Goal: Task Accomplishment & Management: Use online tool/utility

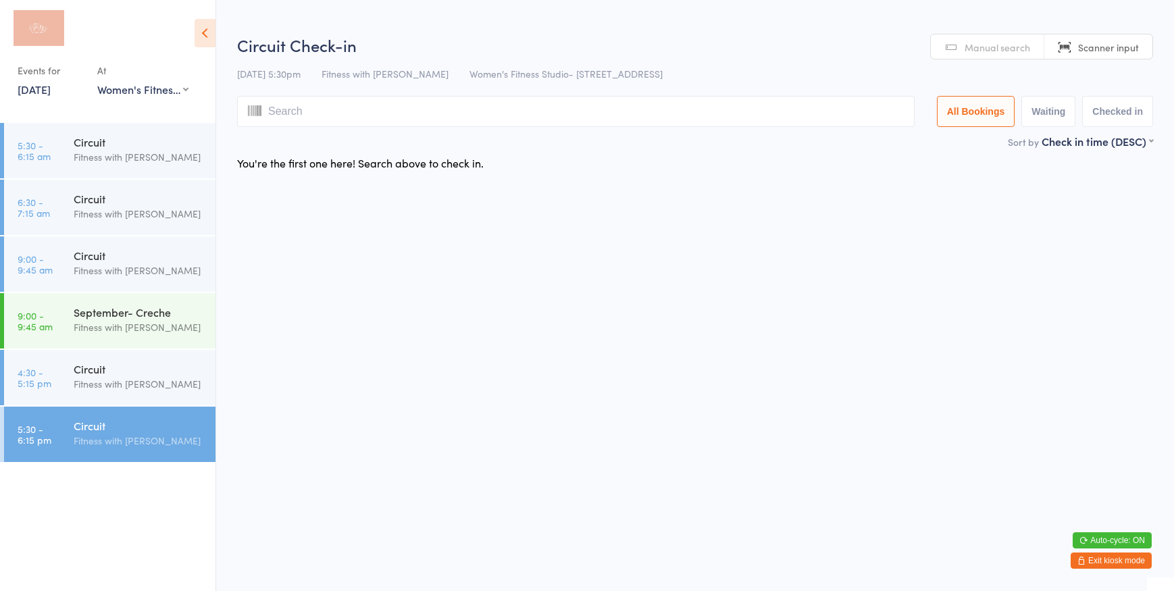
select select "0"
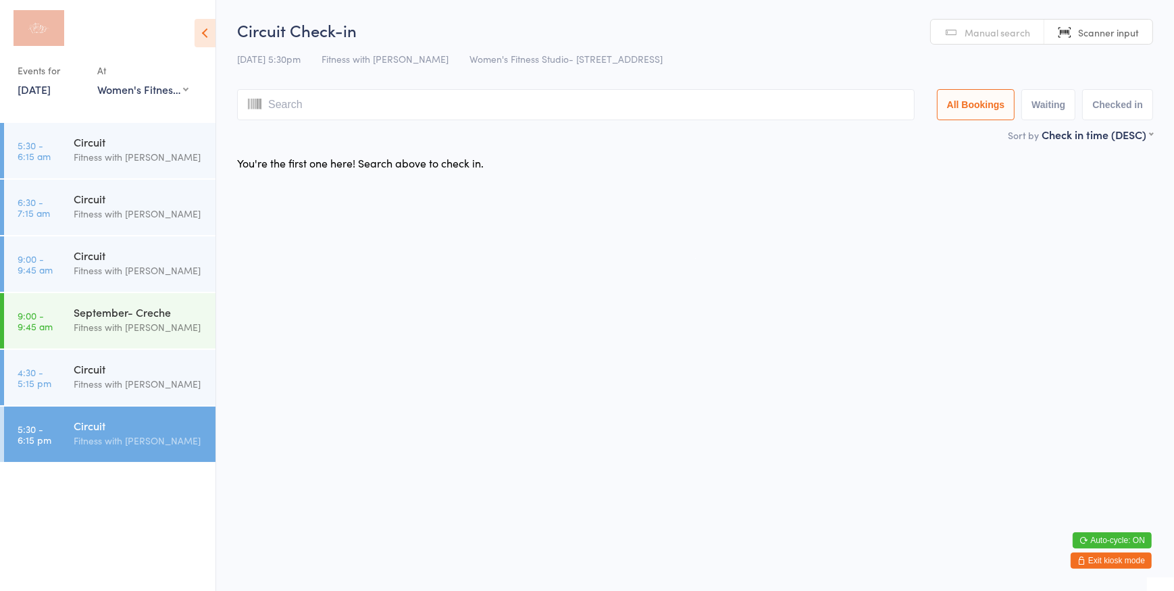
click at [1118, 562] on button "Exit kiosk mode" at bounding box center [1111, 561] width 81 height 16
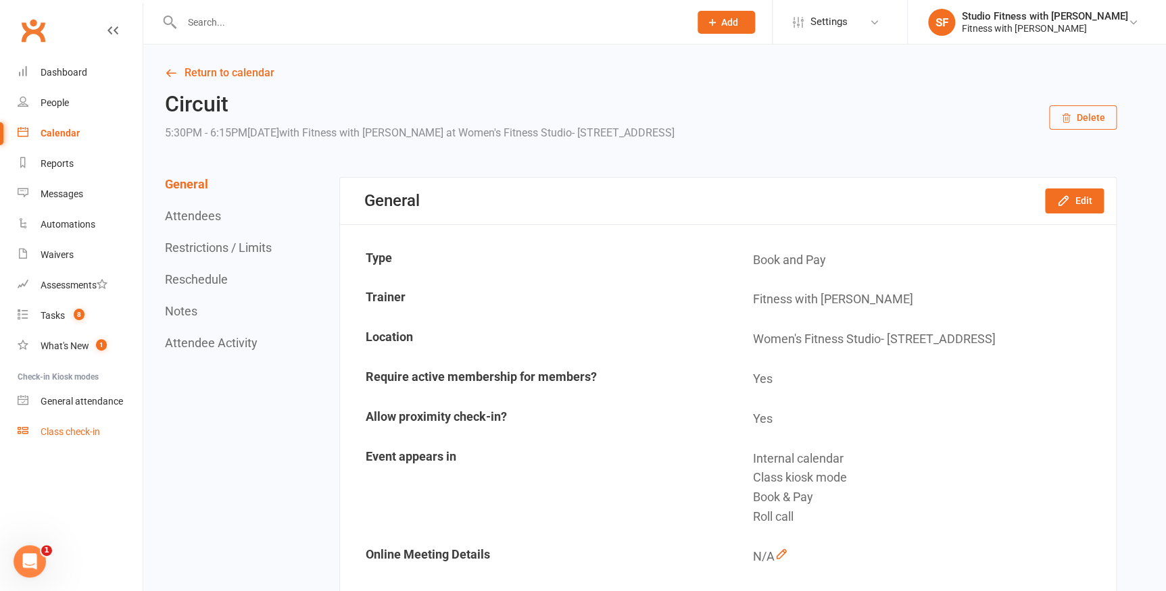
click at [68, 432] on div "Class check-in" at bounding box center [70, 431] width 59 height 11
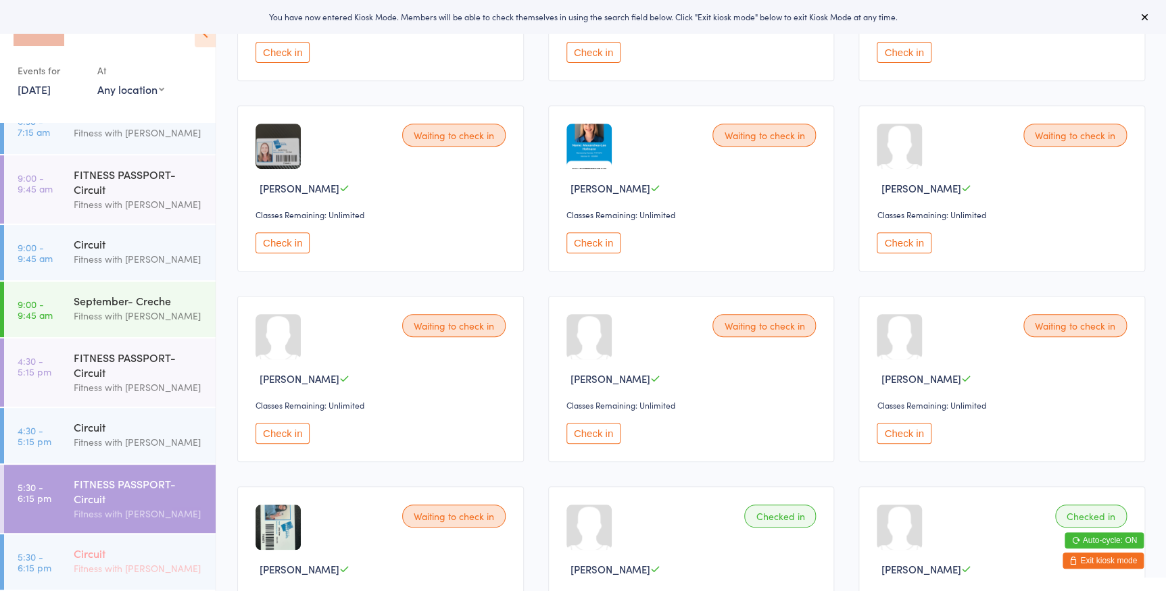
scroll to position [553, 0]
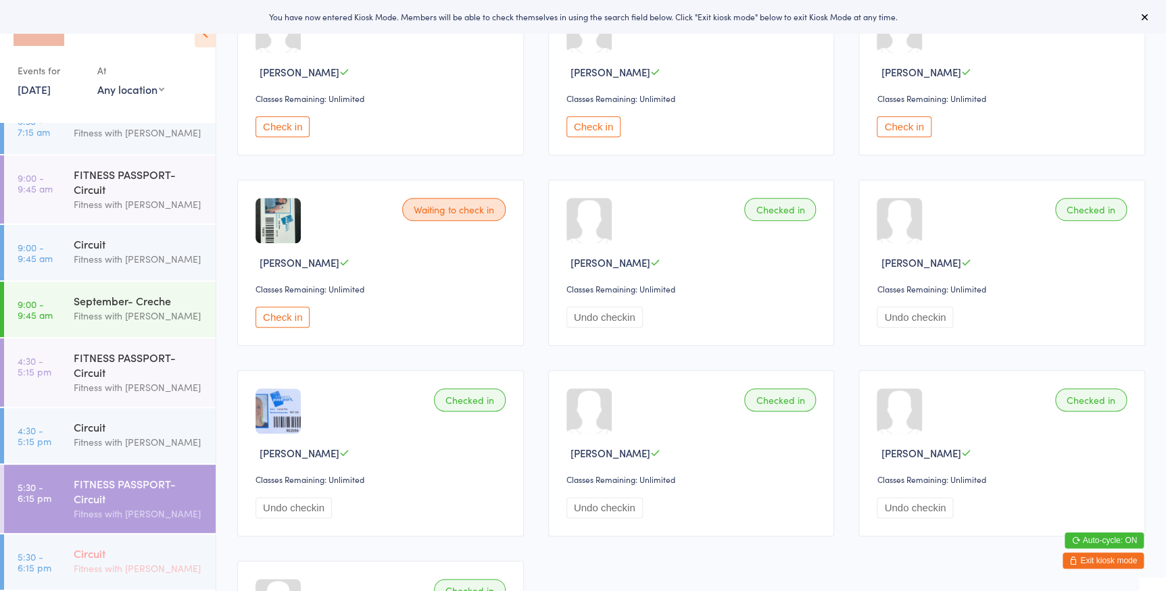
click at [128, 544] on div "Circuit Fitness with Zoe" at bounding box center [145, 560] width 142 height 53
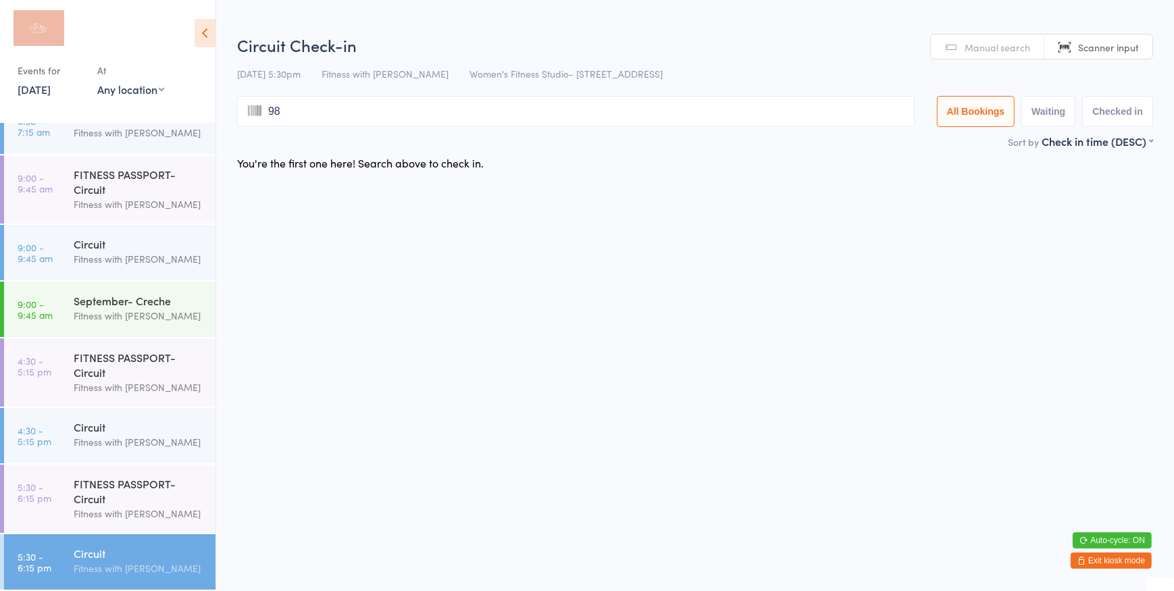
type input "983"
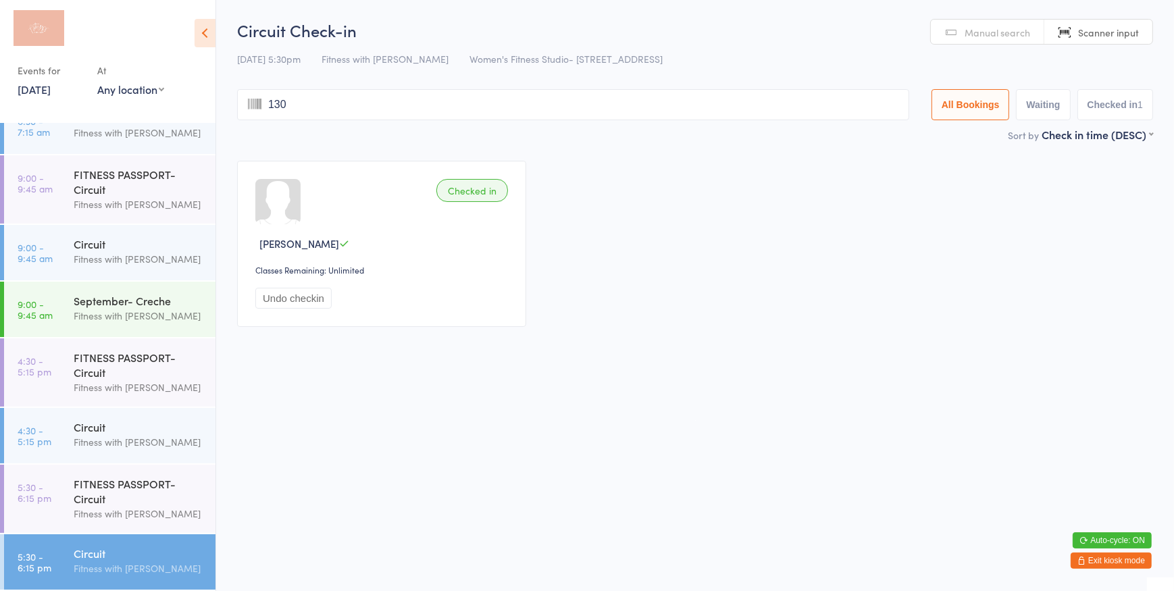
type input "1307"
type input "589"
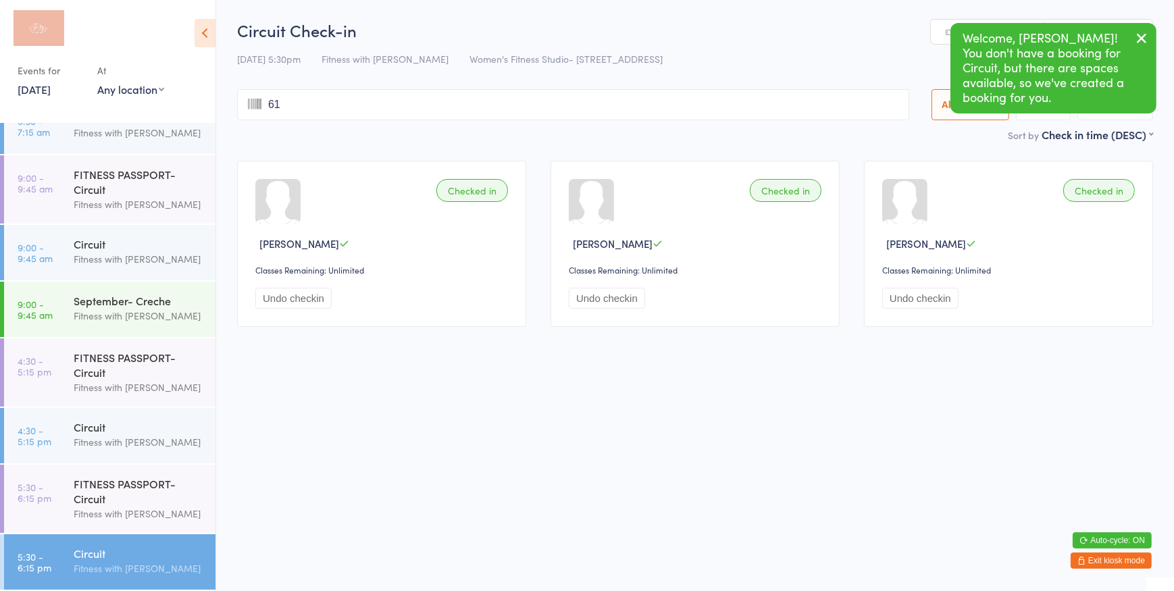
type input "618"
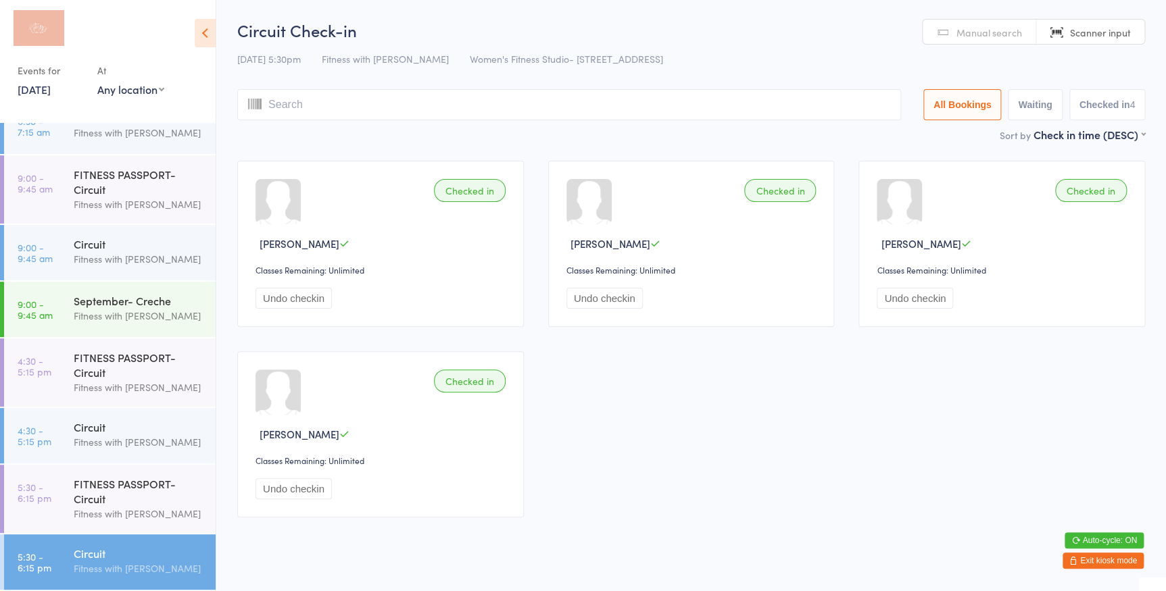
click at [982, 34] on span "Manual search" at bounding box center [989, 33] width 66 height 14
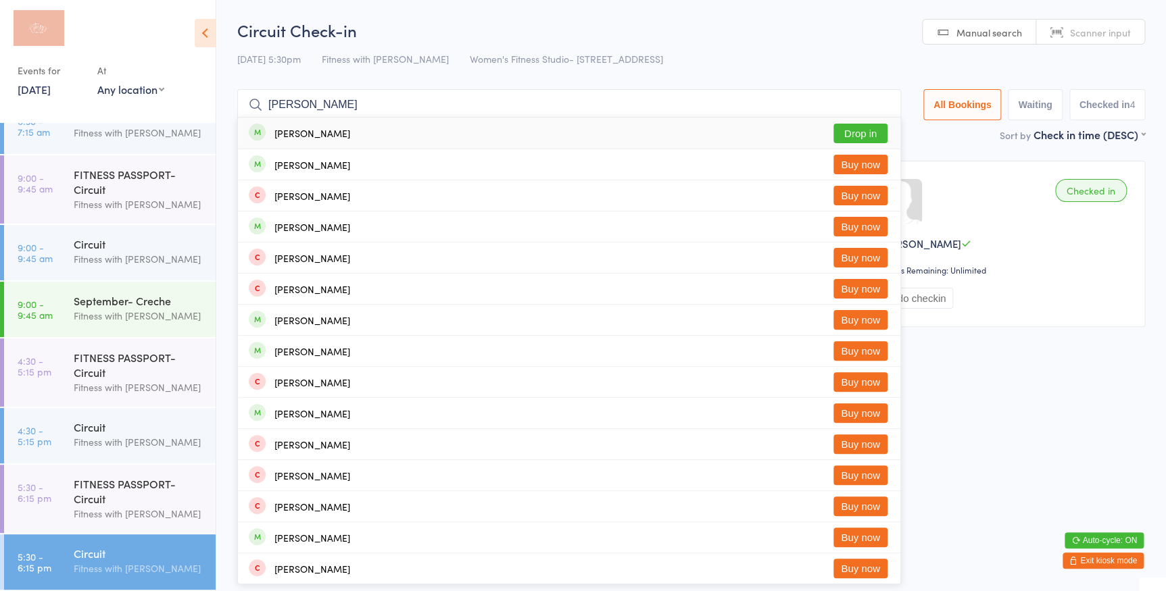
type input "casey chalm"
click at [865, 135] on button "Drop in" at bounding box center [860, 134] width 54 height 20
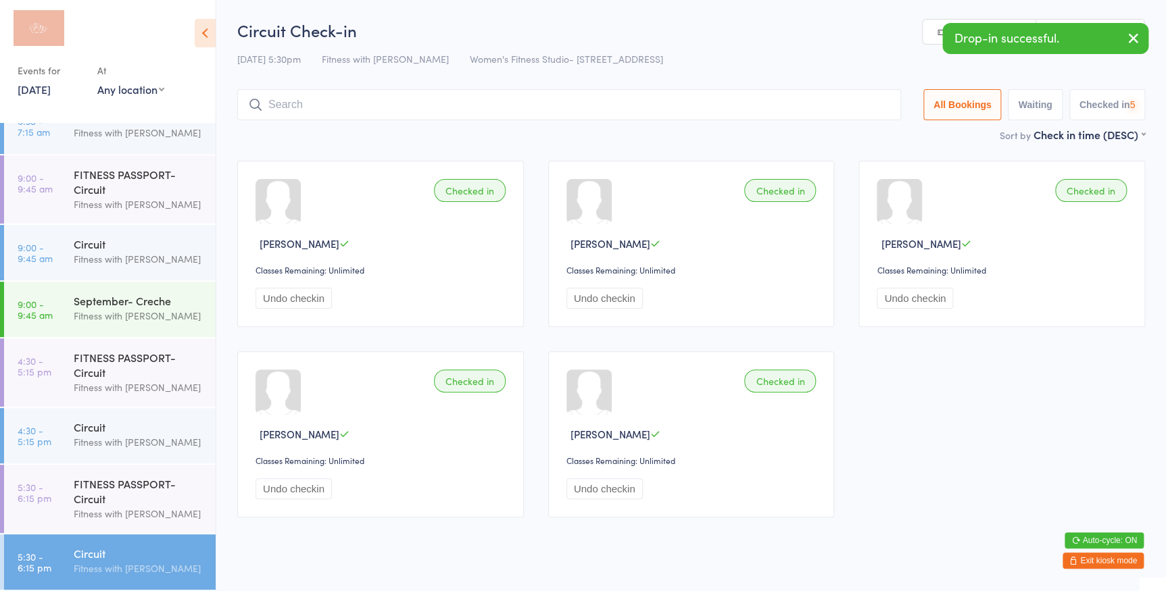
click at [1137, 43] on icon "button" at bounding box center [1133, 38] width 16 height 17
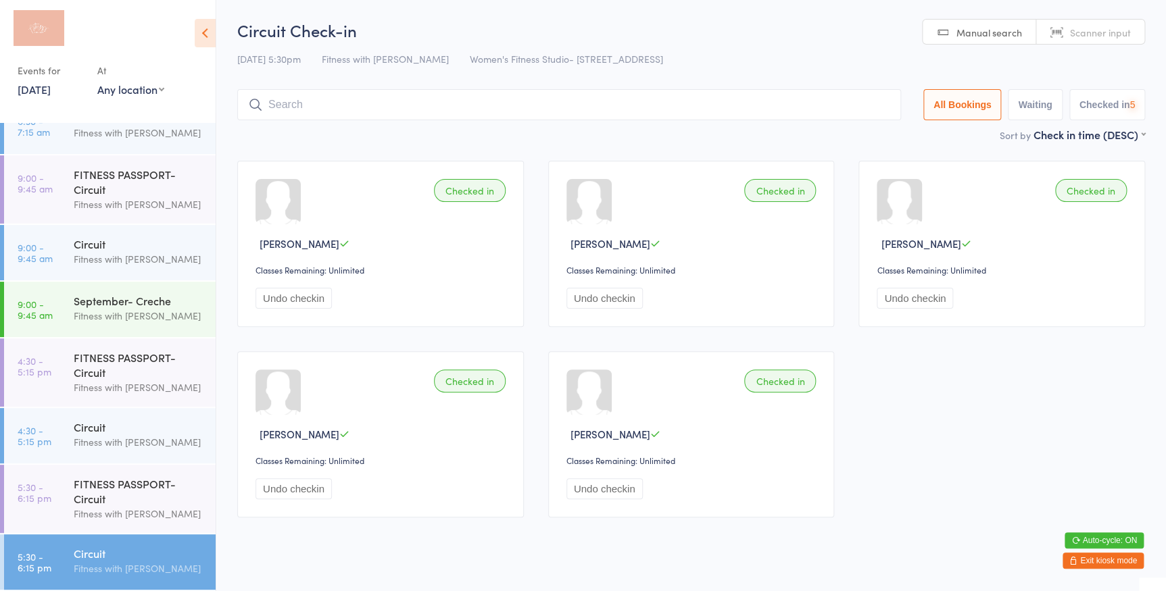
click at [1117, 32] on span "Scanner input" at bounding box center [1100, 33] width 61 height 14
click at [998, 31] on span "Manual search" at bounding box center [989, 33] width 66 height 14
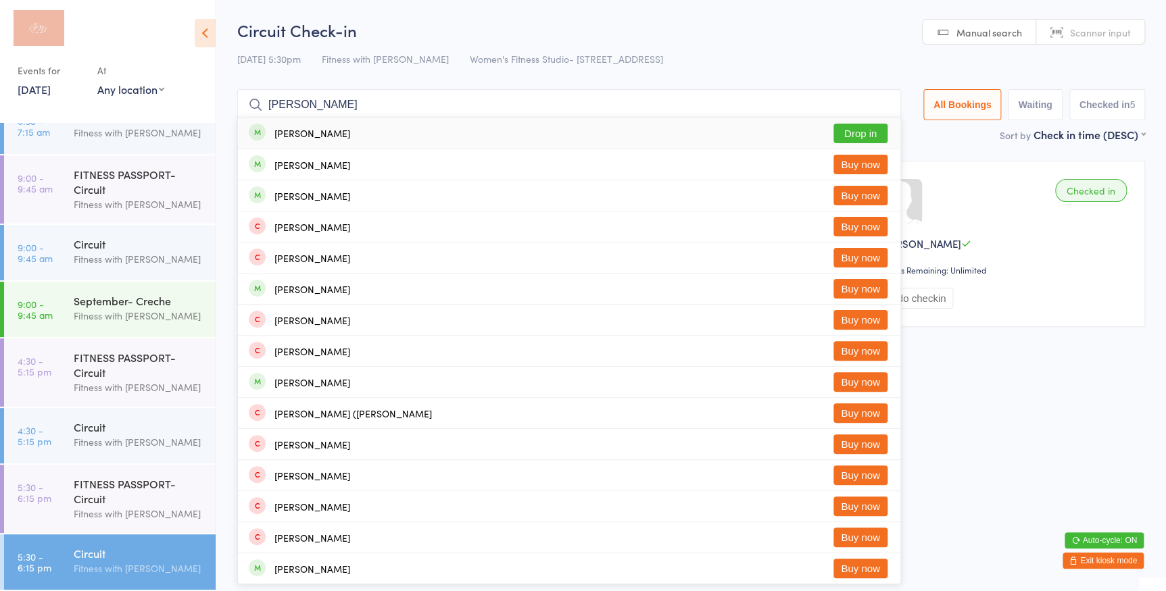
type input "janette"
click at [845, 139] on button "Drop in" at bounding box center [860, 134] width 54 height 20
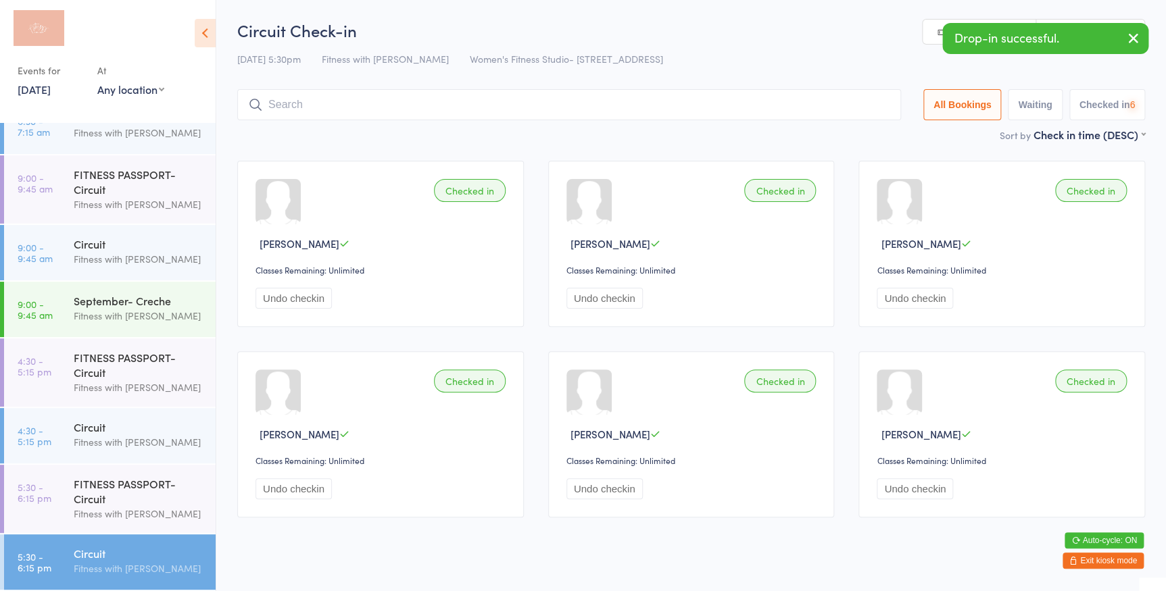
click at [1136, 37] on icon "button" at bounding box center [1133, 38] width 16 height 17
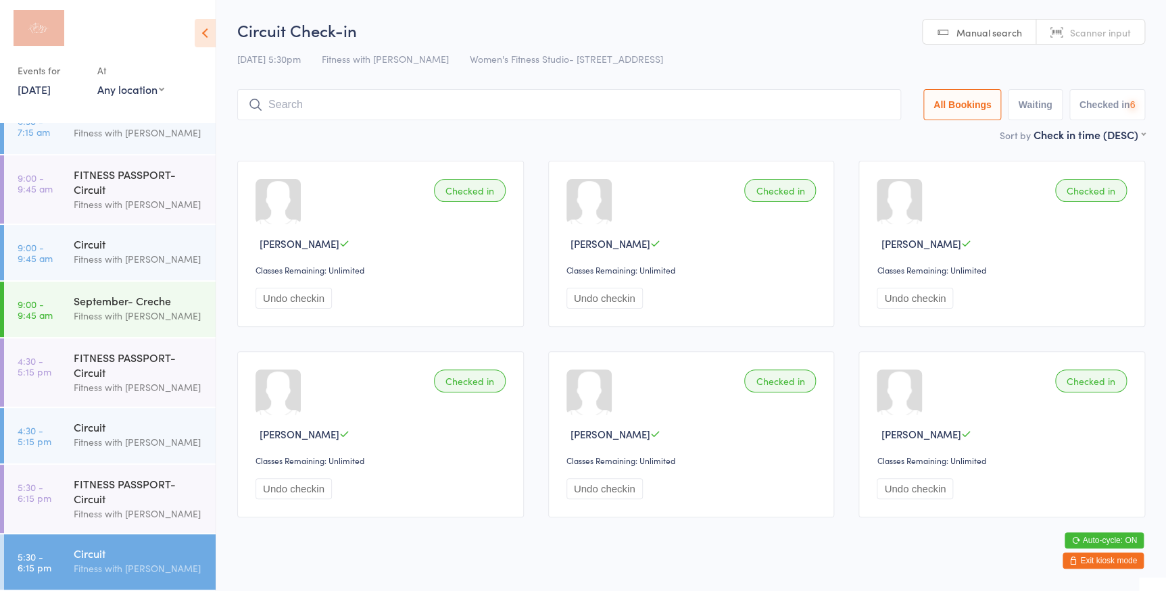
click at [1101, 26] on span "Scanner input" at bounding box center [1100, 33] width 61 height 14
type input "937"
click at [952, 32] on link "Manual search" at bounding box center [979, 33] width 114 height 26
type input "b"
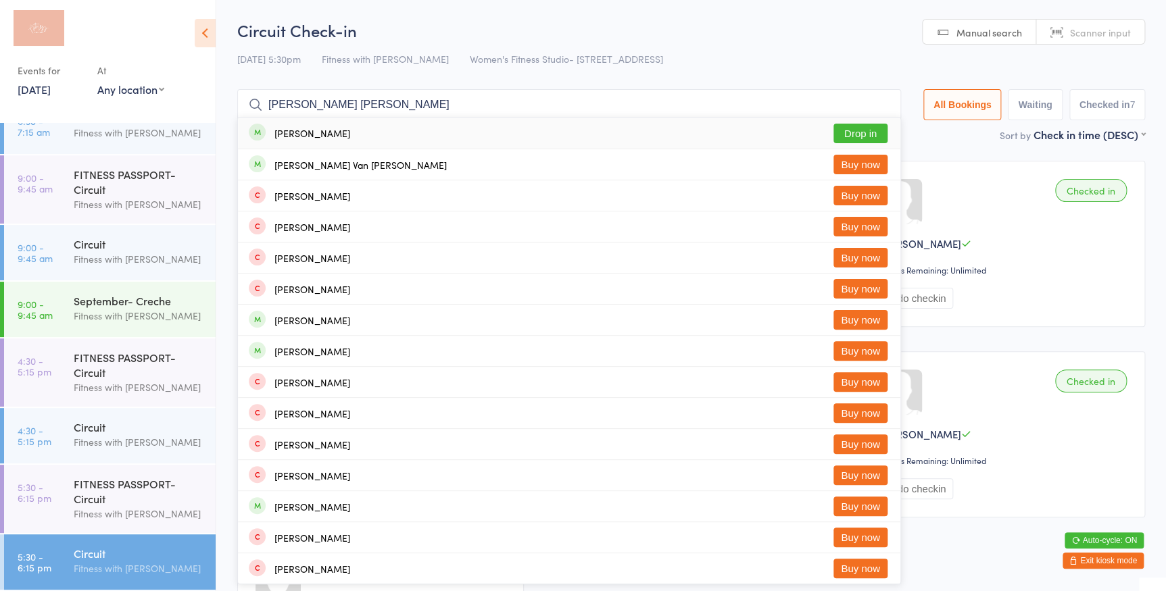
type input "val sarah"
drag, startPoint x: 880, startPoint y: 129, endPoint x: 784, endPoint y: 147, distance: 97.5
click at [880, 129] on button "Drop in" at bounding box center [860, 134] width 54 height 20
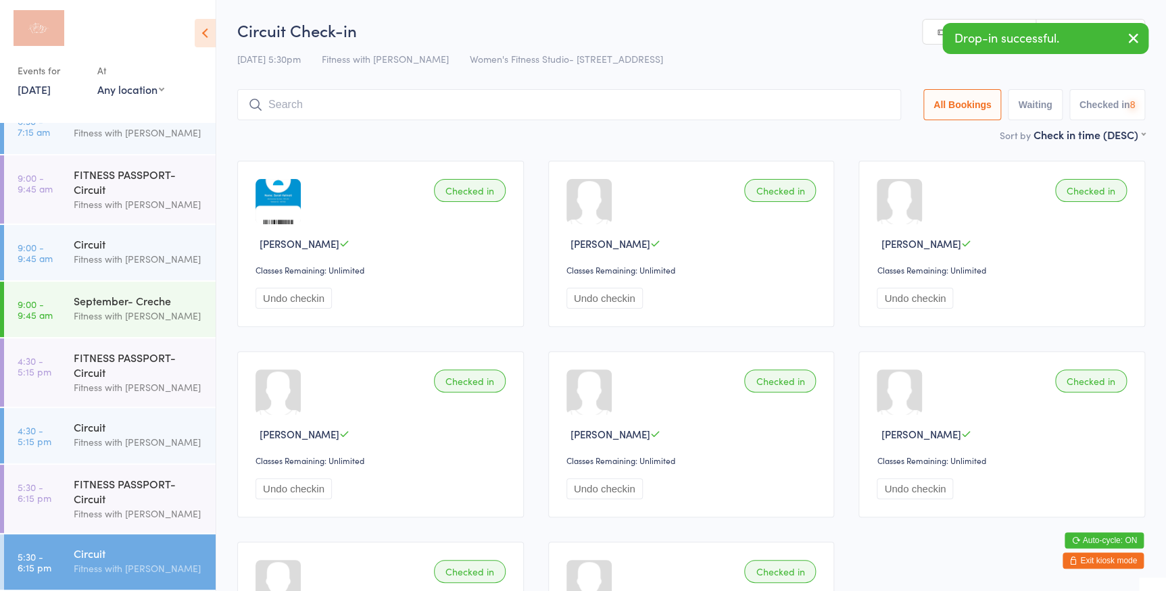
click at [1135, 39] on icon "button" at bounding box center [1133, 38] width 16 height 17
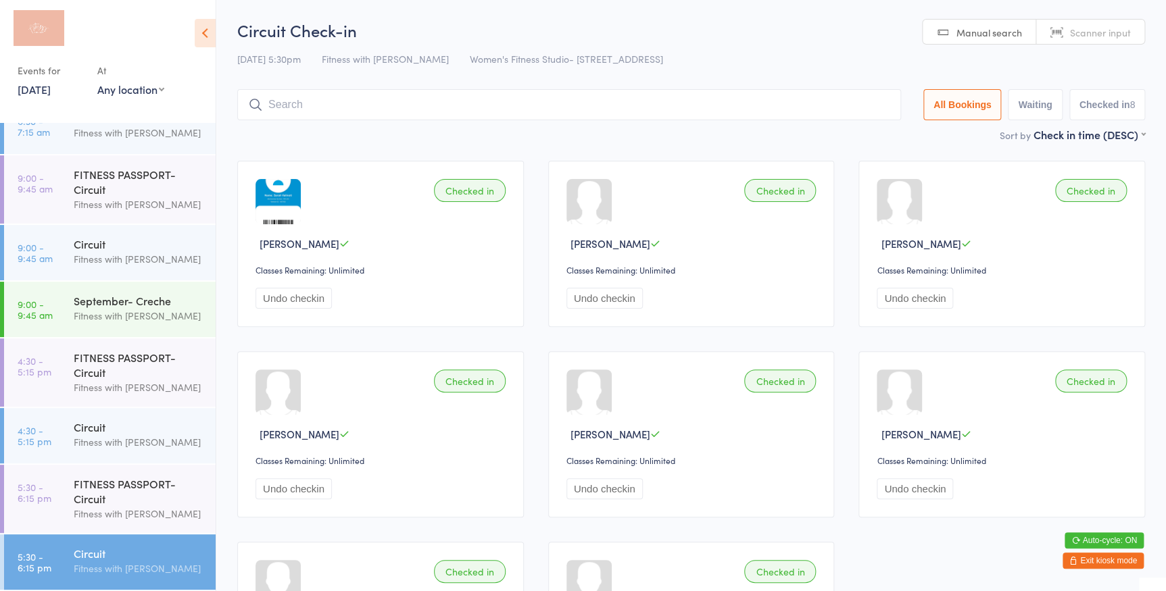
click at [1122, 29] on span "Scanner input" at bounding box center [1100, 33] width 61 height 14
type input "1226"
type input "11"
click at [981, 37] on span "Manual search" at bounding box center [989, 33] width 66 height 14
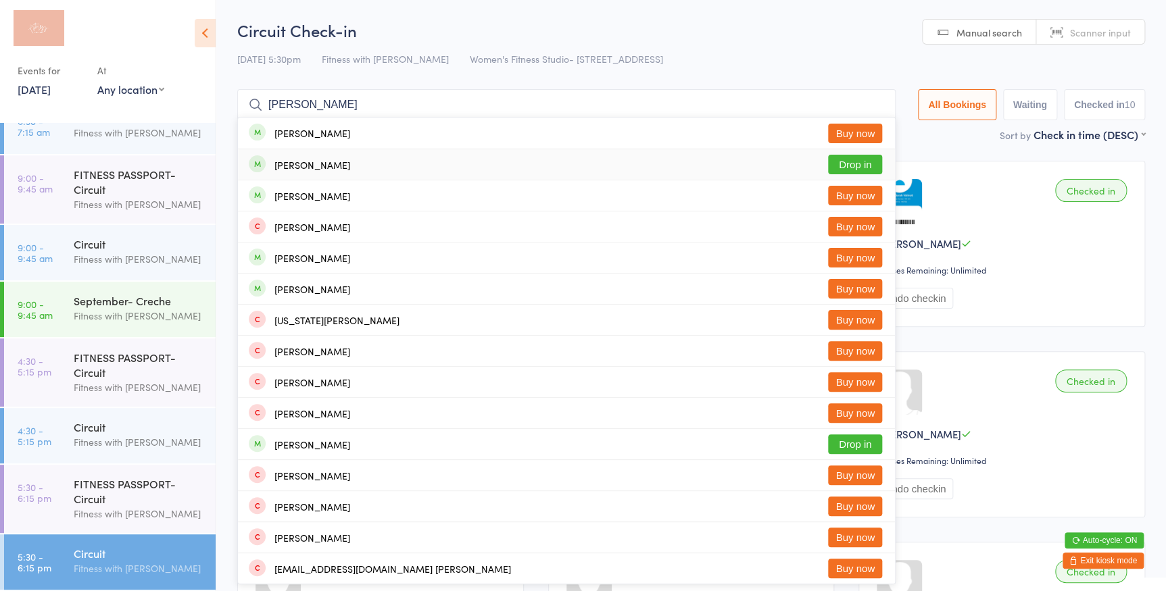
type input "bailey"
click at [849, 172] on button "Drop in" at bounding box center [855, 165] width 54 height 20
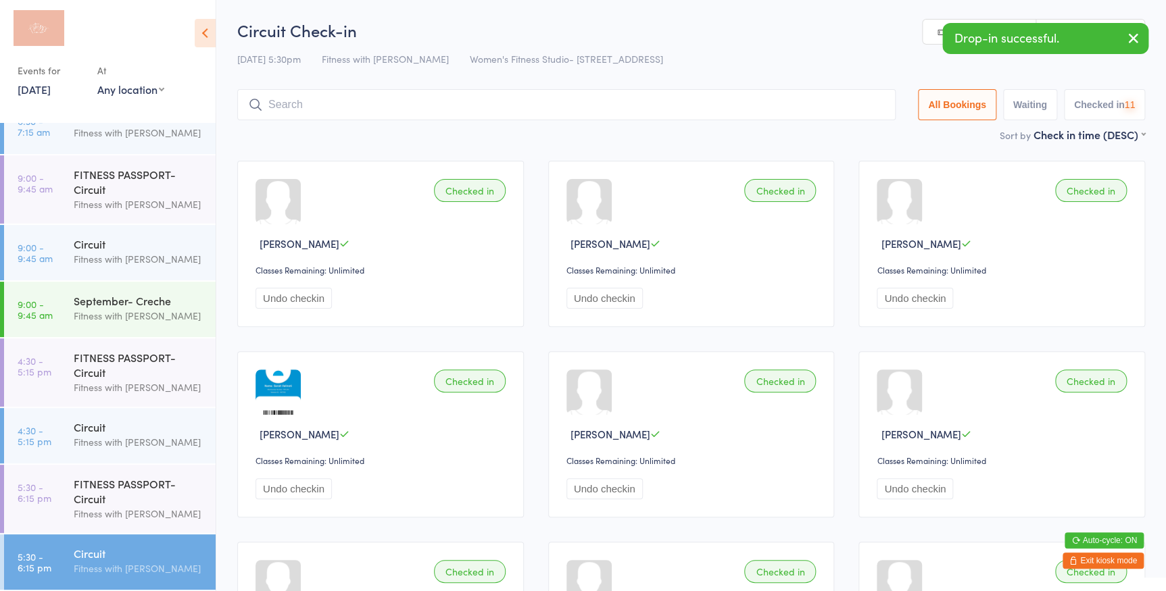
click at [1137, 34] on icon "button" at bounding box center [1133, 38] width 16 height 17
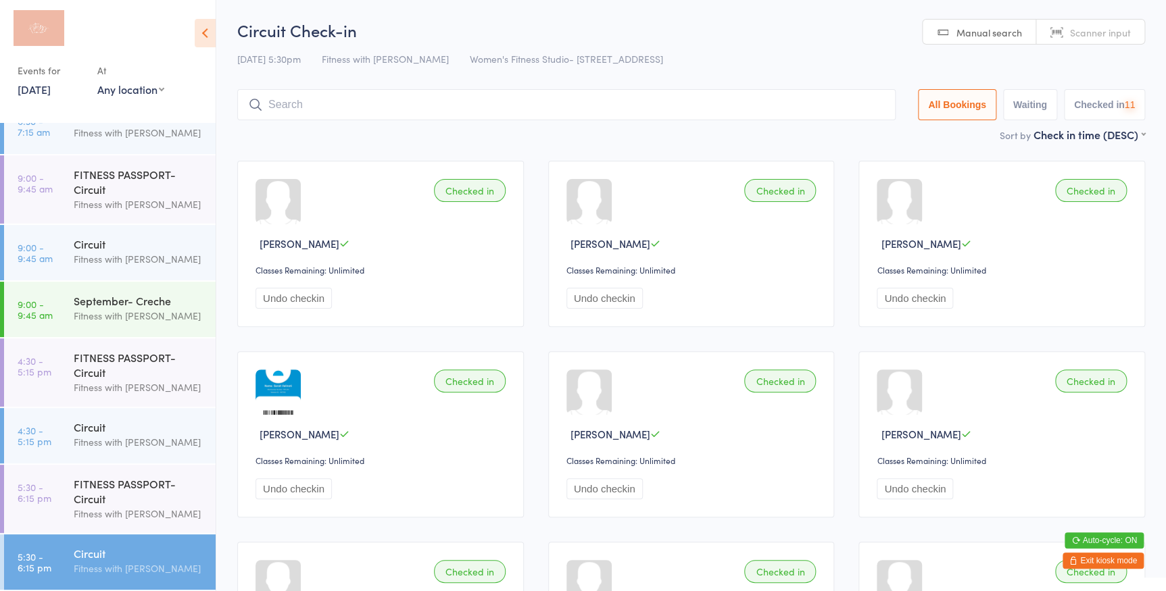
click at [1125, 38] on span "Scanner input" at bounding box center [1100, 33] width 61 height 14
click at [1103, 555] on button "Exit kiosk mode" at bounding box center [1102, 561] width 81 height 16
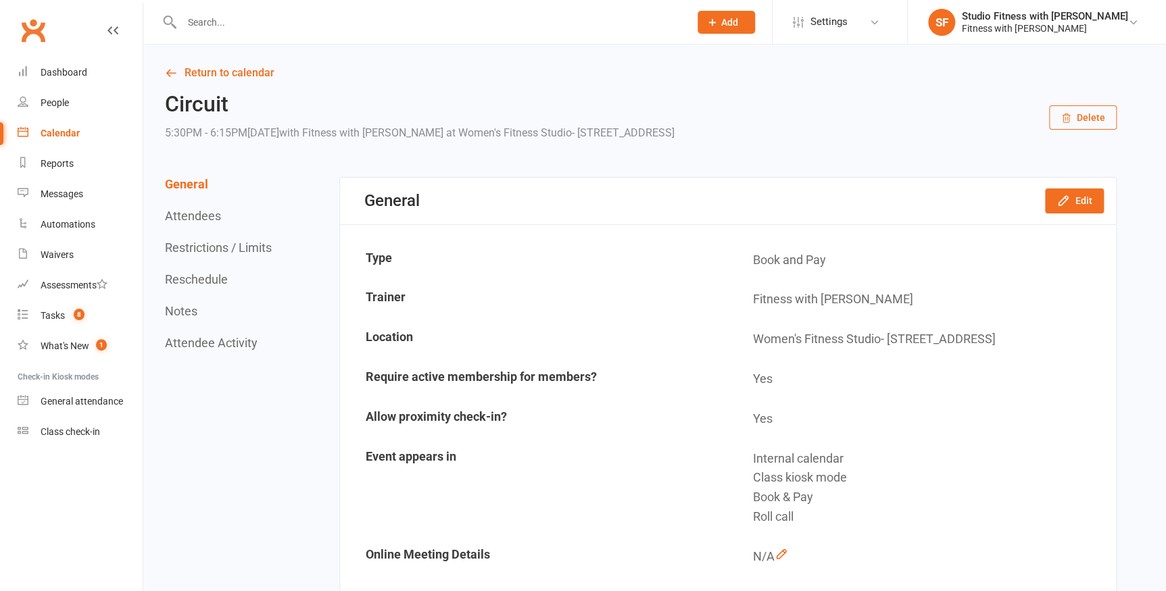
click at [319, 26] on input "text" at bounding box center [429, 22] width 502 height 19
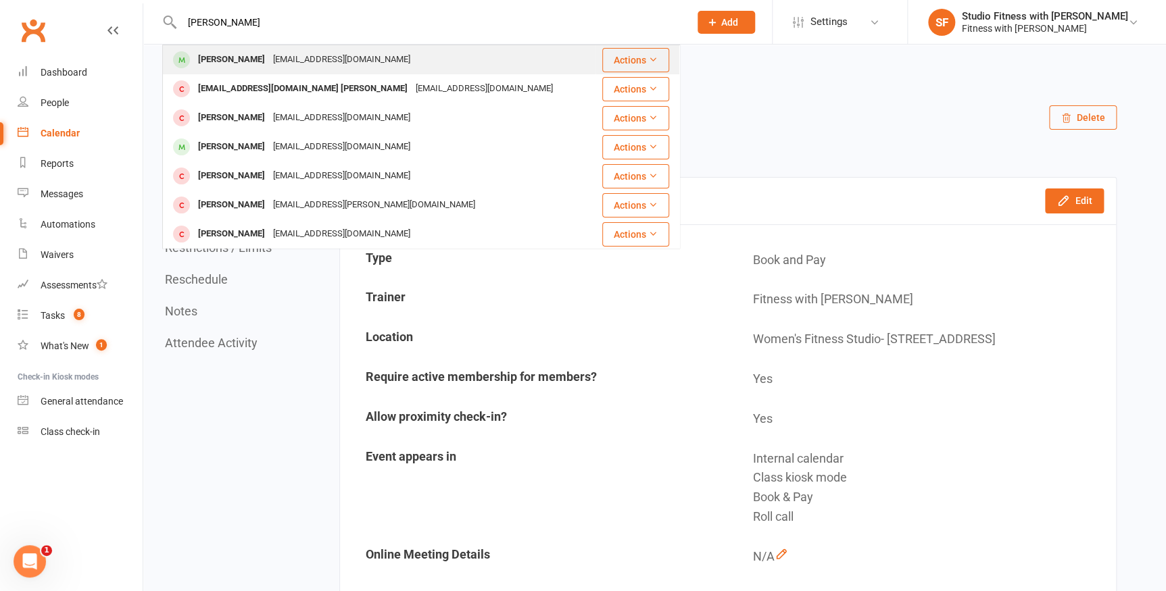
type input "bailey hol"
click at [311, 60] on div "bholbut@gmail.com" at bounding box center [341, 60] width 145 height 20
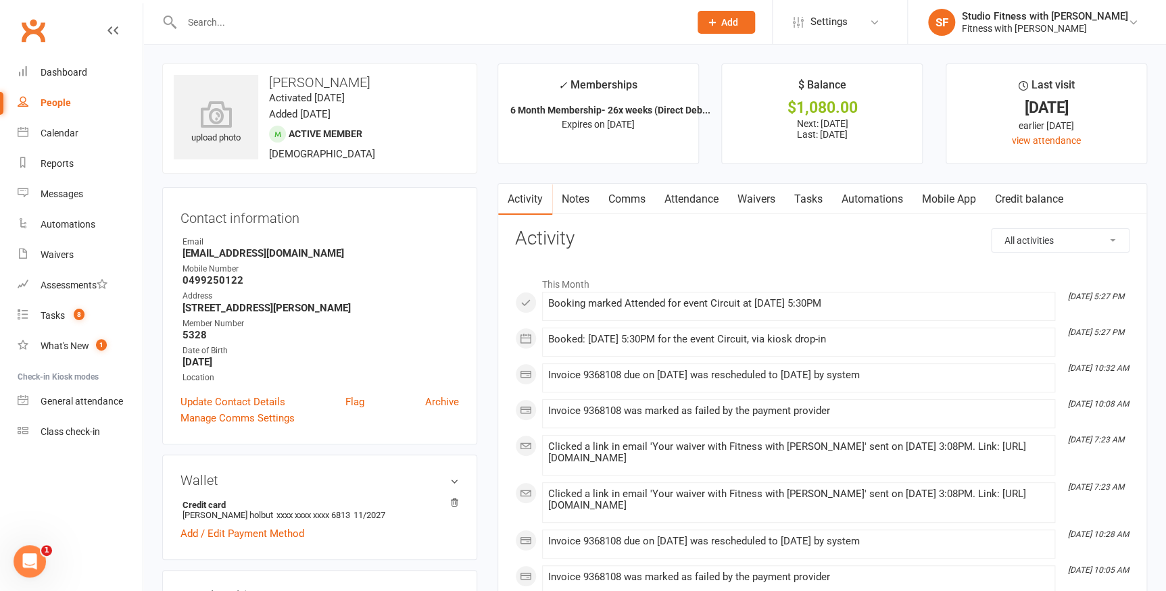
click at [868, 202] on link "Automations" at bounding box center [872, 199] width 80 height 31
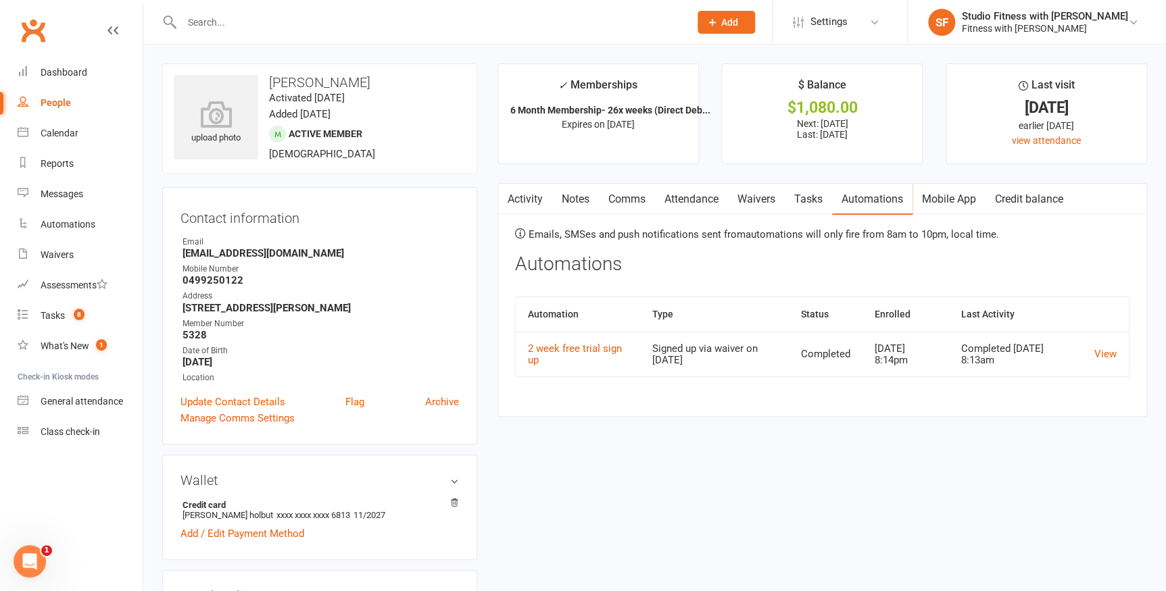
click at [707, 201] on link "Attendance" at bounding box center [691, 199] width 73 height 31
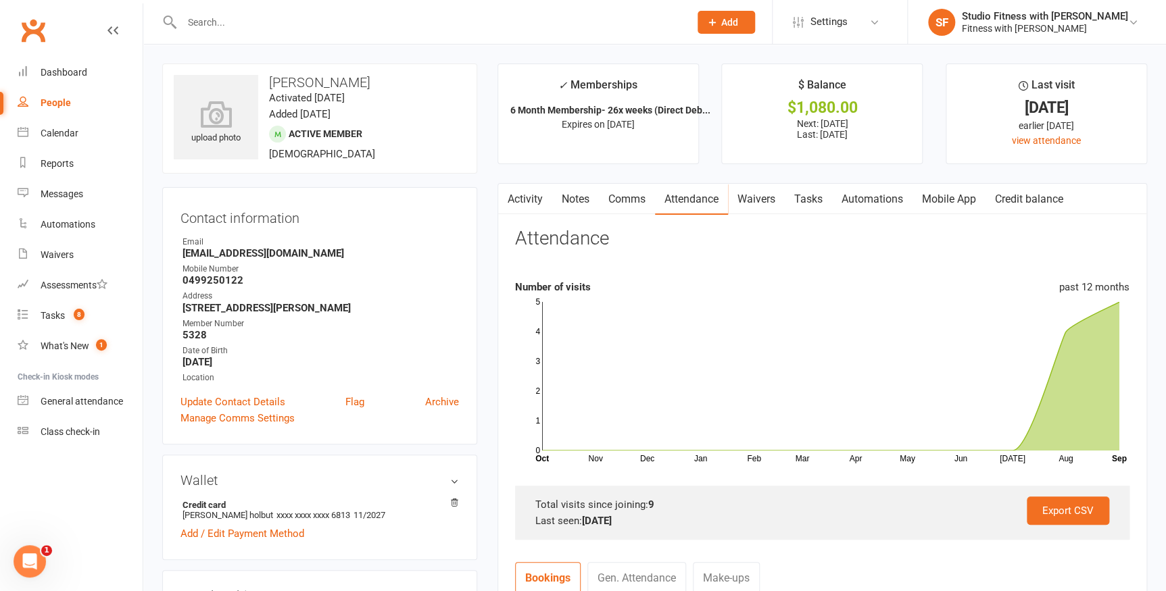
click at [782, 201] on link "Waivers" at bounding box center [756, 199] width 57 height 31
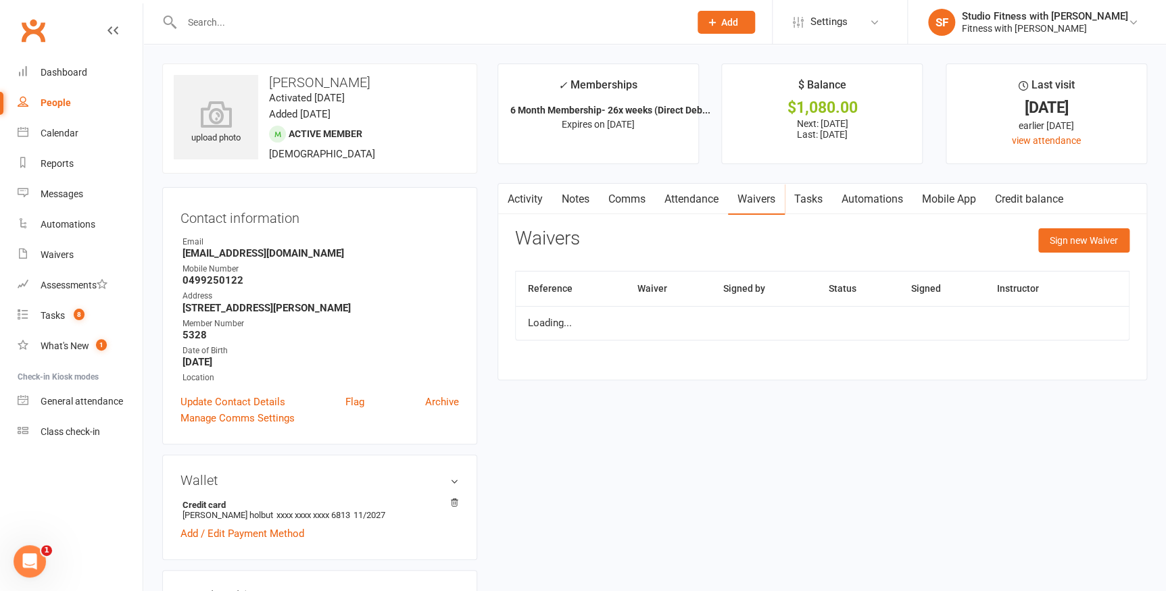
click at [944, 197] on link "Mobile App" at bounding box center [948, 199] width 73 height 31
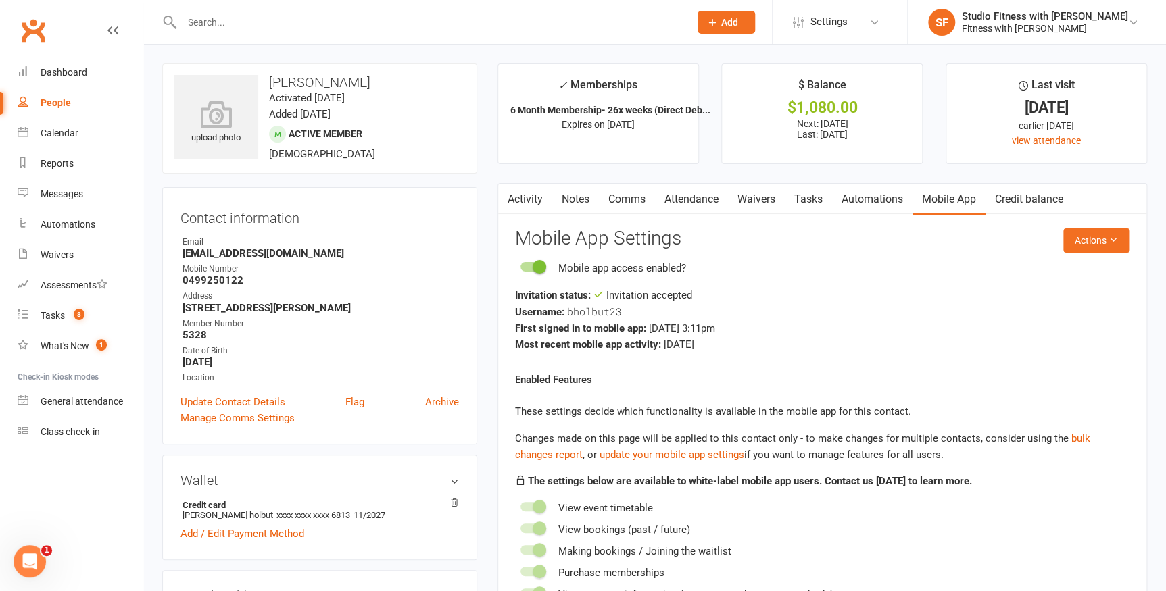
click at [623, 313] on div "Username: bholbut23" at bounding box center [822, 311] width 614 height 17
drag, startPoint x: 625, startPoint y: 312, endPoint x: 601, endPoint y: 322, distance: 26.4
click at [601, 322] on div "Invitation status: Invitation accepted Username: bholbut23 First signed in to m…" at bounding box center [822, 320] width 614 height 66
drag, startPoint x: 601, startPoint y: 322, endPoint x: 642, endPoint y: 311, distance: 42.8
click at [645, 308] on div "Username: bholbut23" at bounding box center [822, 311] width 614 height 17
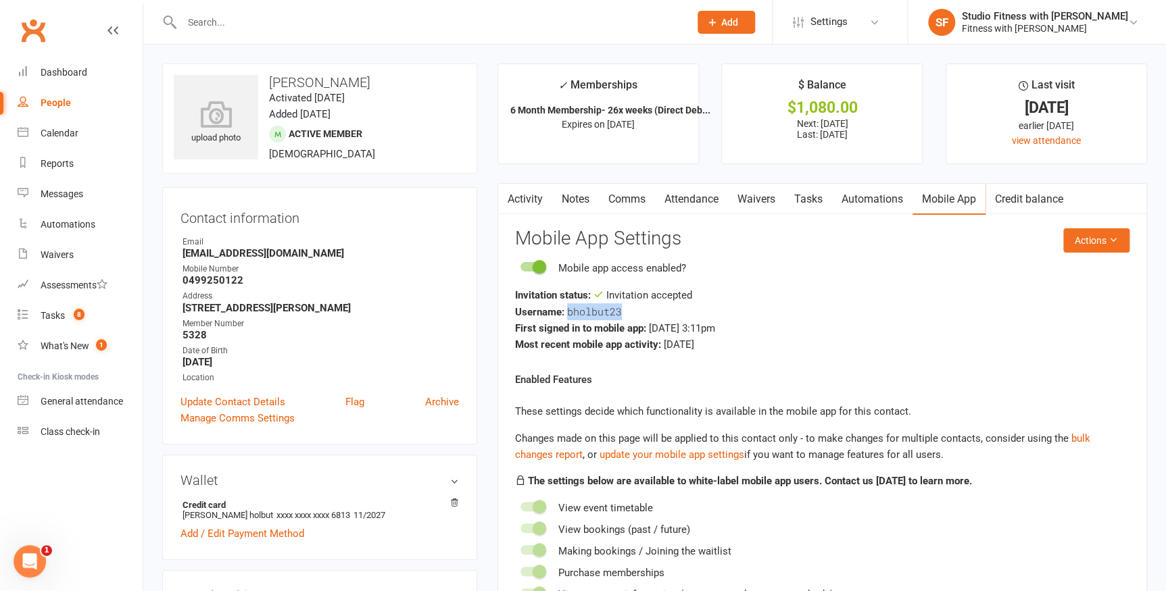
drag, startPoint x: 641, startPoint y: 311, endPoint x: 566, endPoint y: 313, distance: 75.0
click at [566, 313] on div "Username: bholbut23" at bounding box center [822, 311] width 614 height 17
click at [795, 299] on div "Invitation status: Invitation accepted" at bounding box center [822, 295] width 614 height 16
click at [69, 428] on div "Class check-in" at bounding box center [70, 431] width 59 height 11
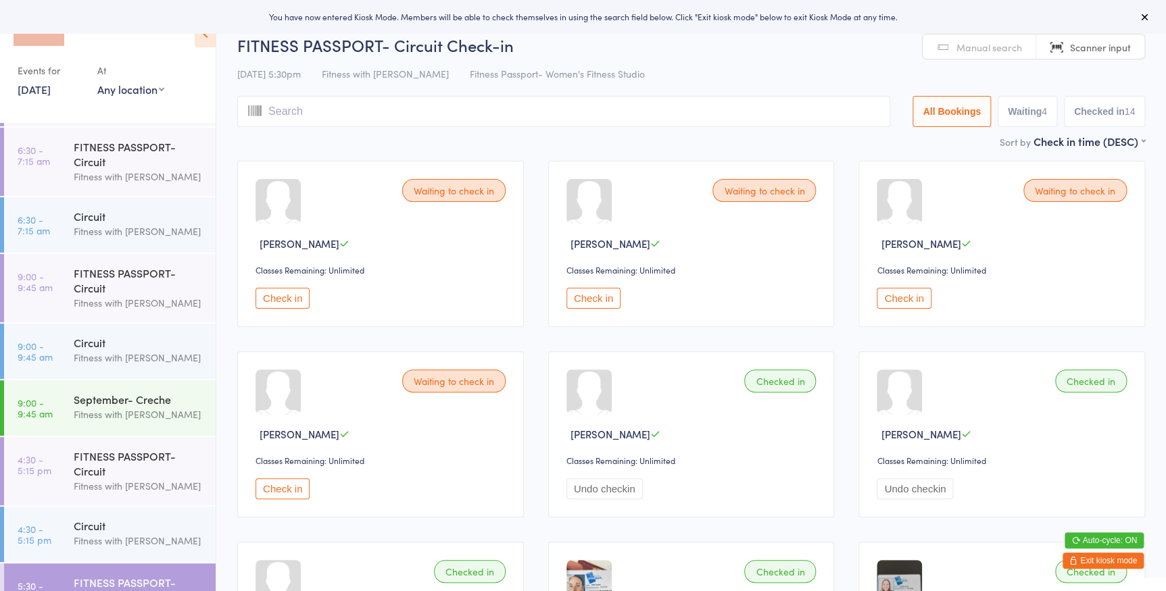
scroll to position [122, 0]
click at [166, 92] on div "Events for [DATE] [DATE] [DATE] Sun Mon Tue Wed Thu Fri Sat 36 31 01 02 03 04 0…" at bounding box center [108, 56] width 216 height 113
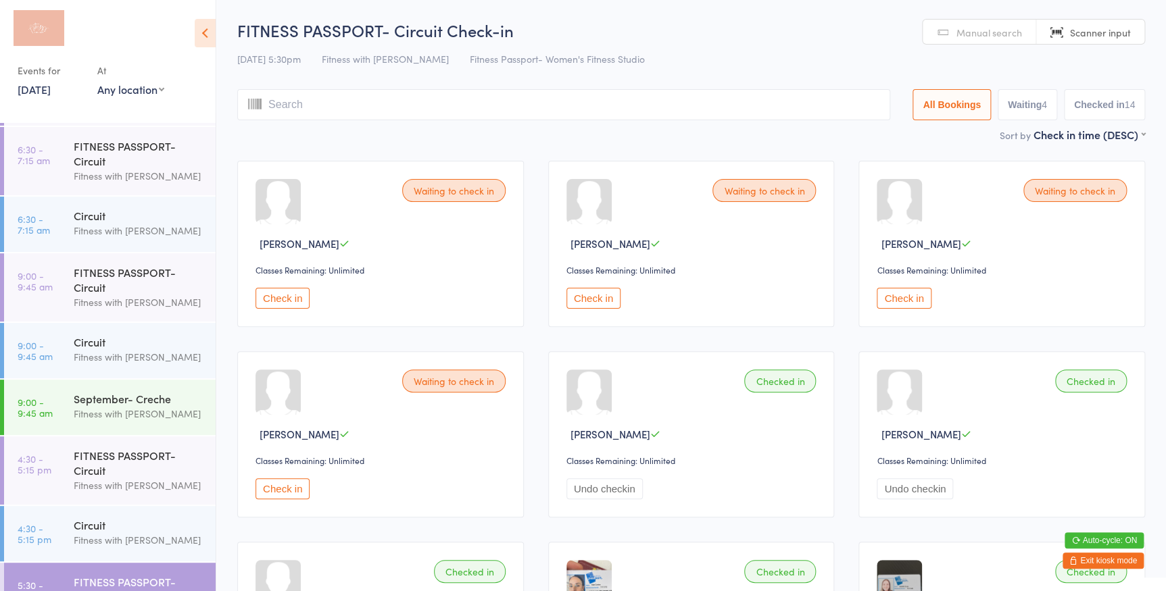
click at [152, 87] on select "Any location Women's Fitness Studio- [STREET_ADDRESS], [GEOGRAPHIC_DATA] Fitnes…" at bounding box center [130, 89] width 67 height 15
select select "0"
click at [97, 82] on select "Any location Women's Fitness Studio- [STREET_ADDRESS], [GEOGRAPHIC_DATA] Fitnes…" at bounding box center [130, 89] width 67 height 15
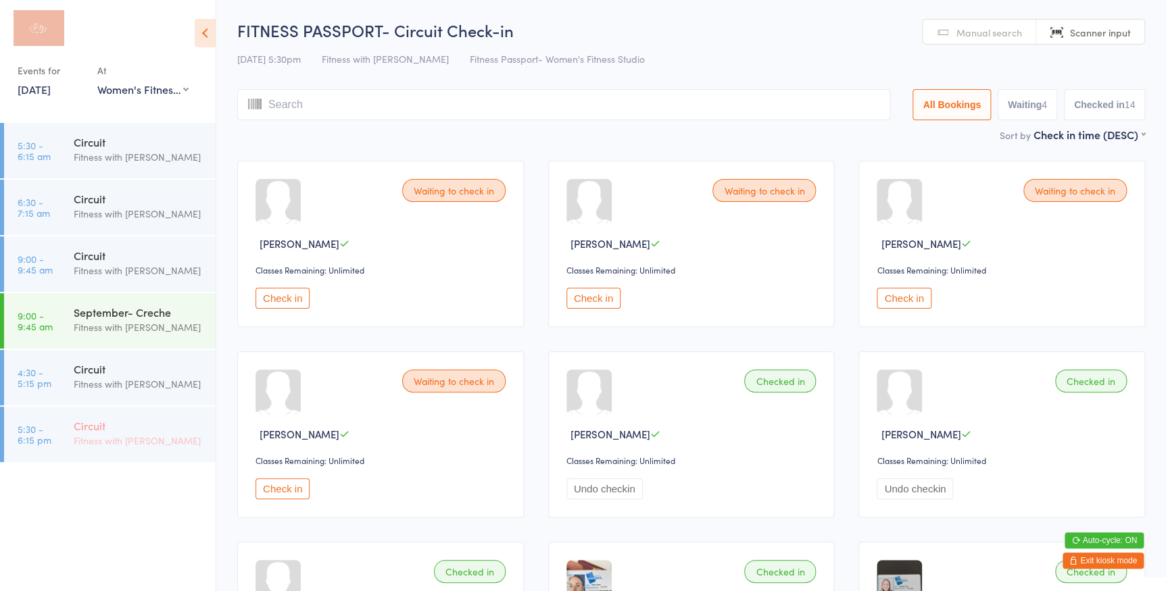
click at [153, 428] on div "Circuit" at bounding box center [139, 425] width 130 height 15
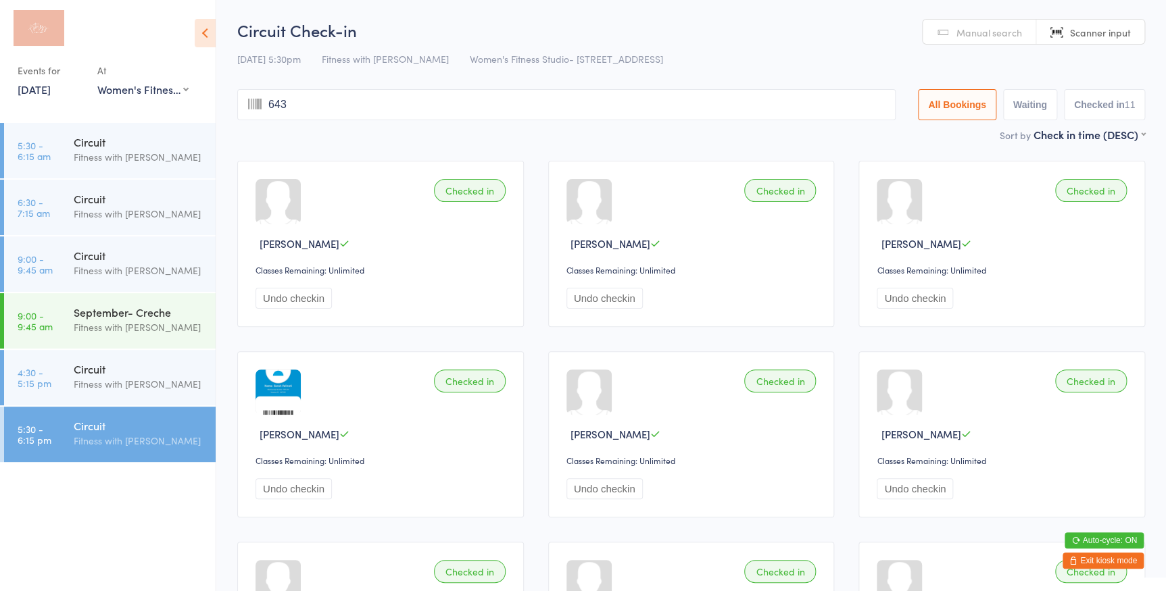
type input "6431"
type input "3080"
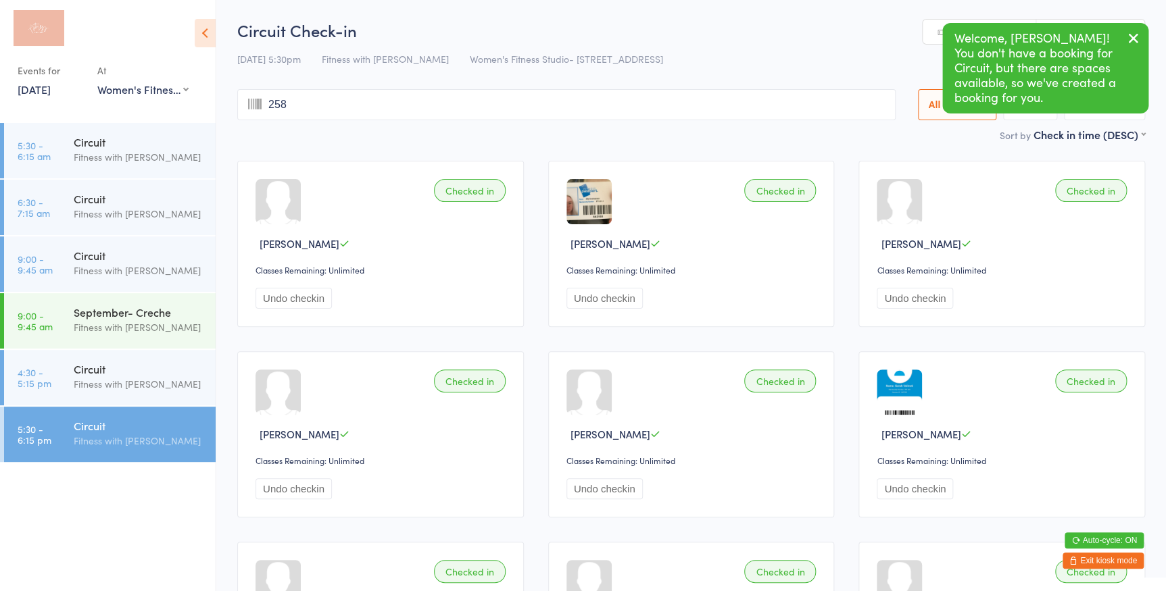
type input "2589"
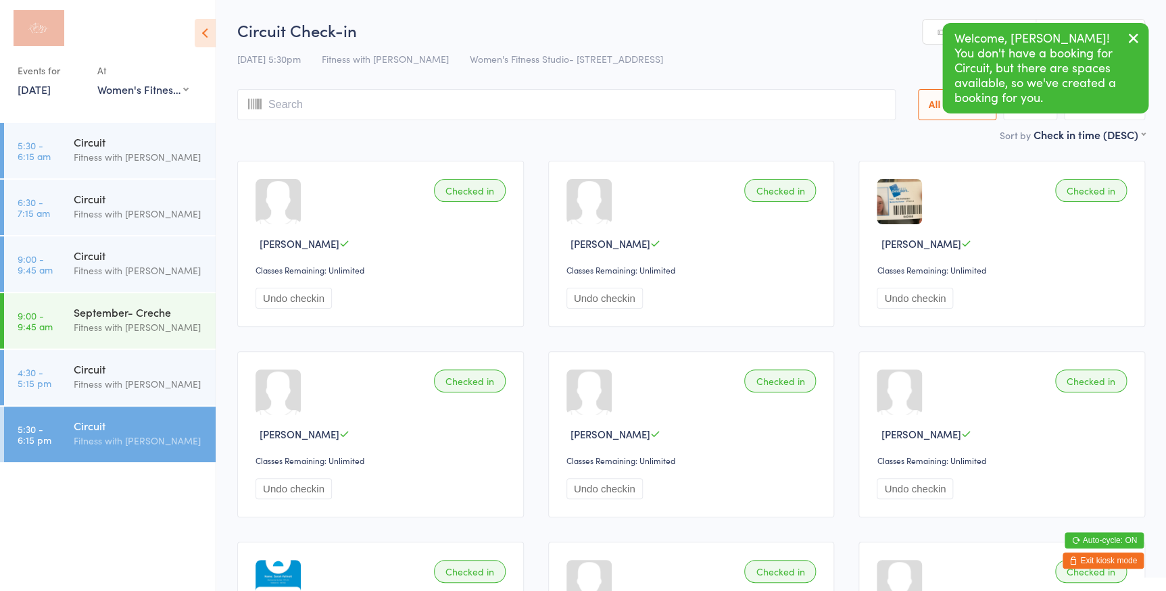
click at [1129, 40] on icon "button" at bounding box center [1133, 38] width 16 height 17
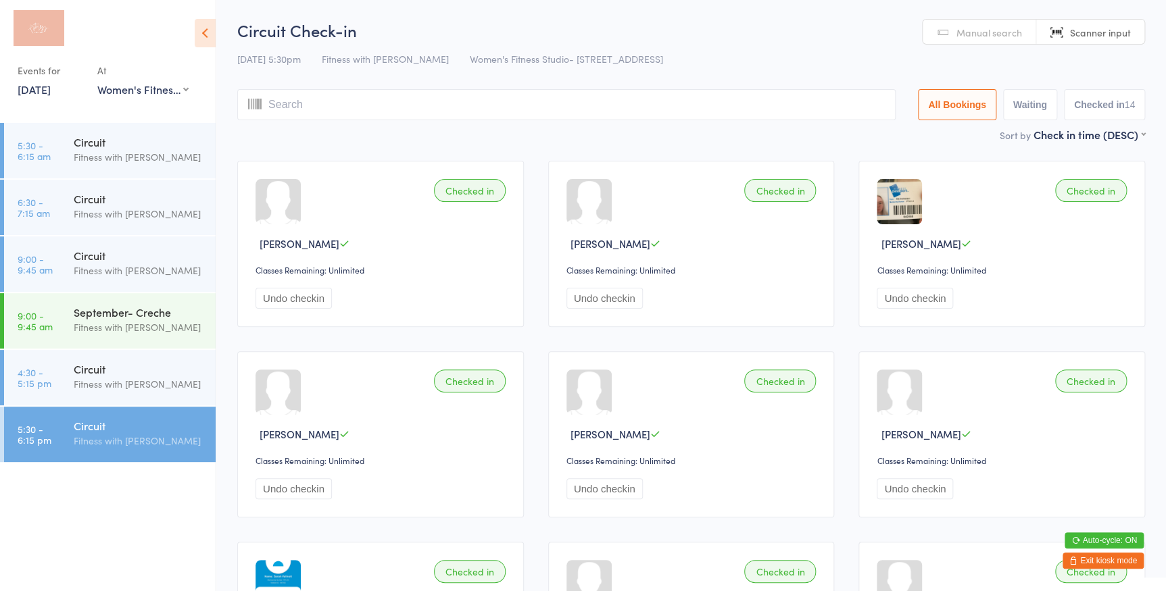
click at [1000, 30] on span "Manual search" at bounding box center [989, 33] width 66 height 14
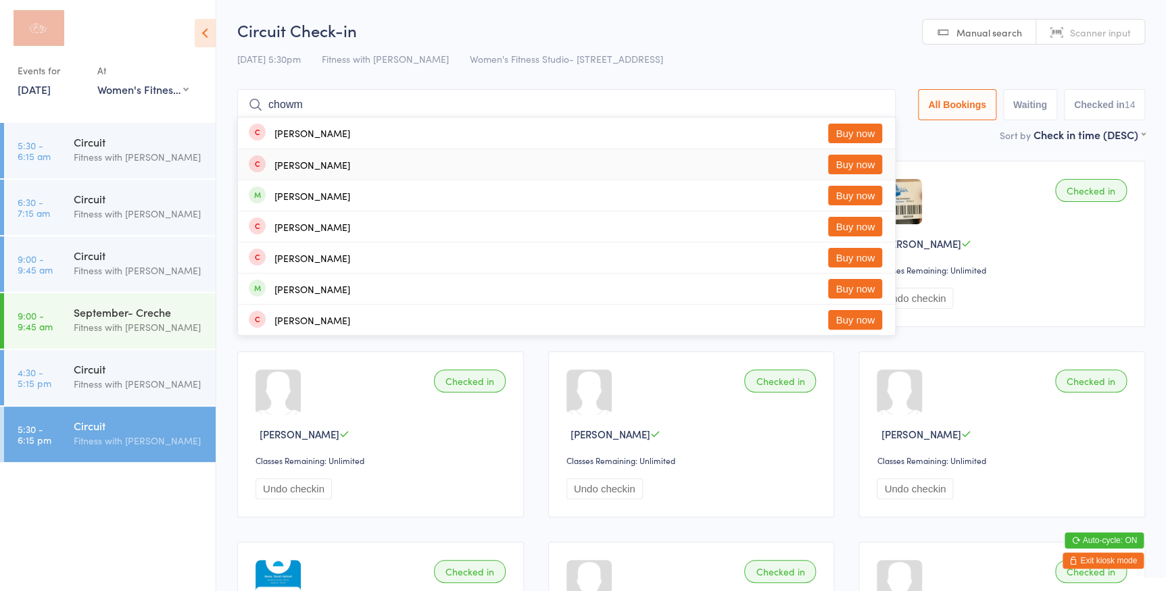
type input "chowm"
click at [839, 163] on button "Buy now" at bounding box center [855, 165] width 54 height 20
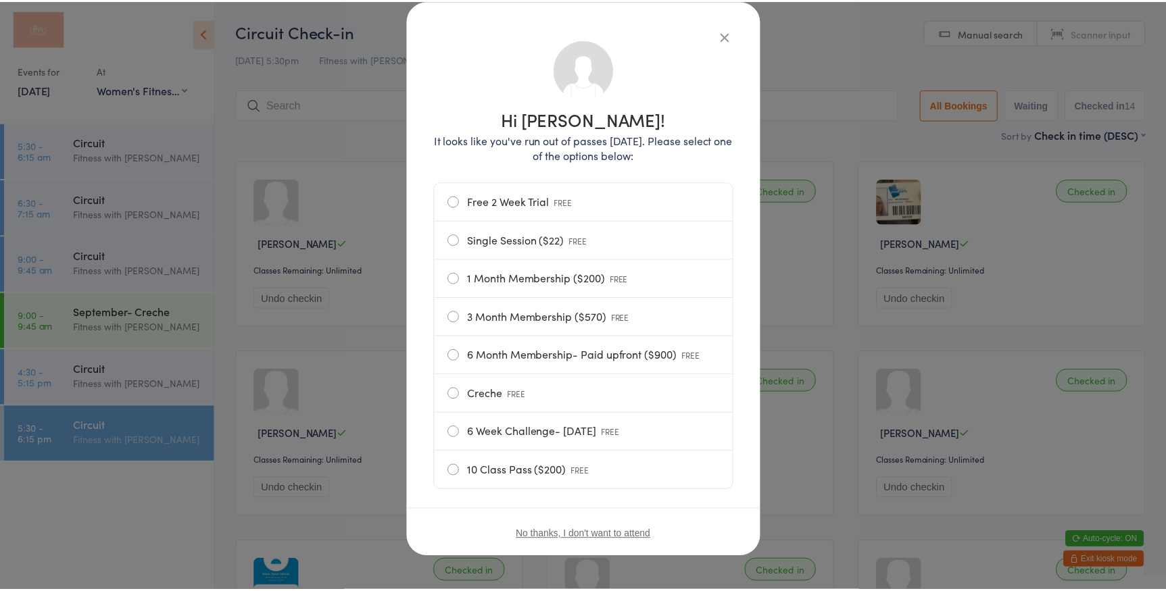
scroll to position [72, 0]
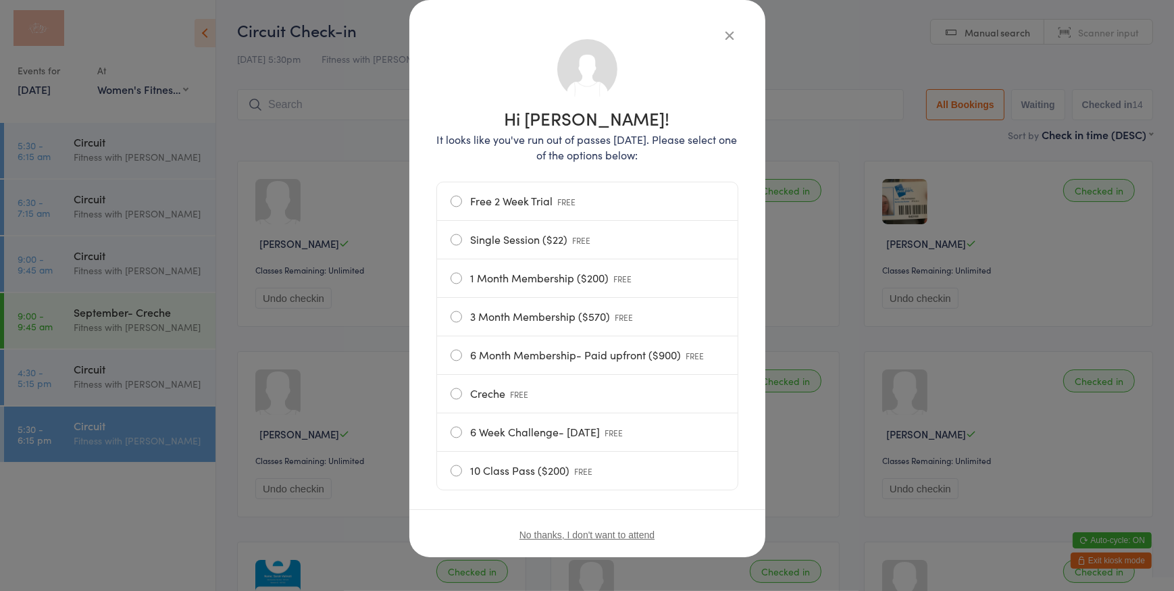
click at [451, 195] on label "Free 2 Week Trial FREE" at bounding box center [588, 201] width 274 height 38
click at [0, 0] on input "Free 2 Week Trial FREE" at bounding box center [0, 0] width 0 height 0
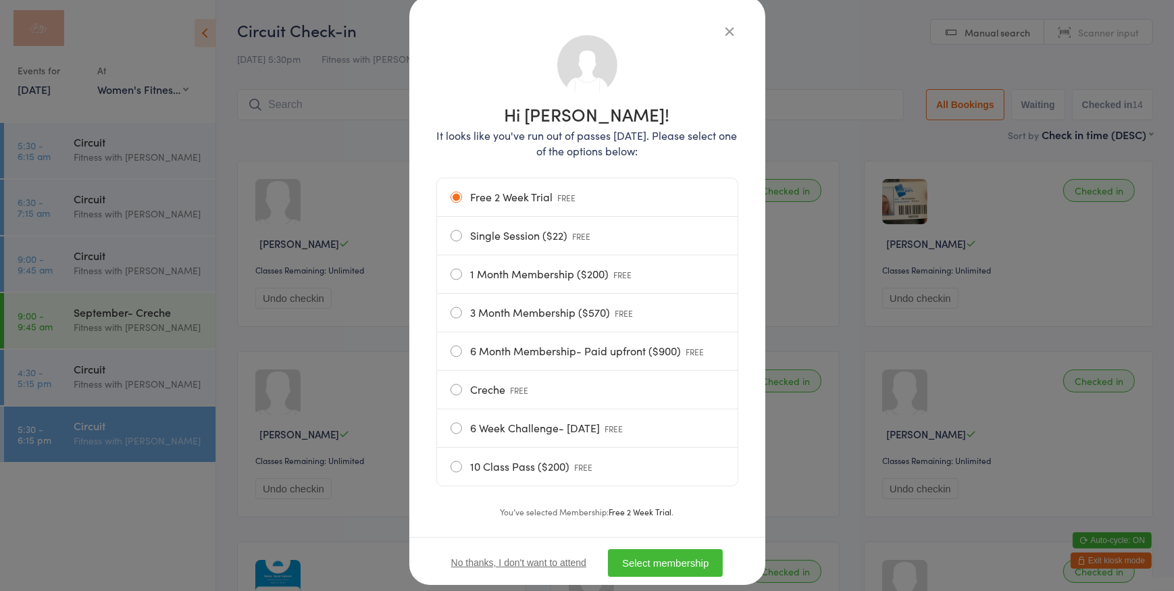
click at [685, 566] on button "Select membership" at bounding box center [665, 563] width 115 height 28
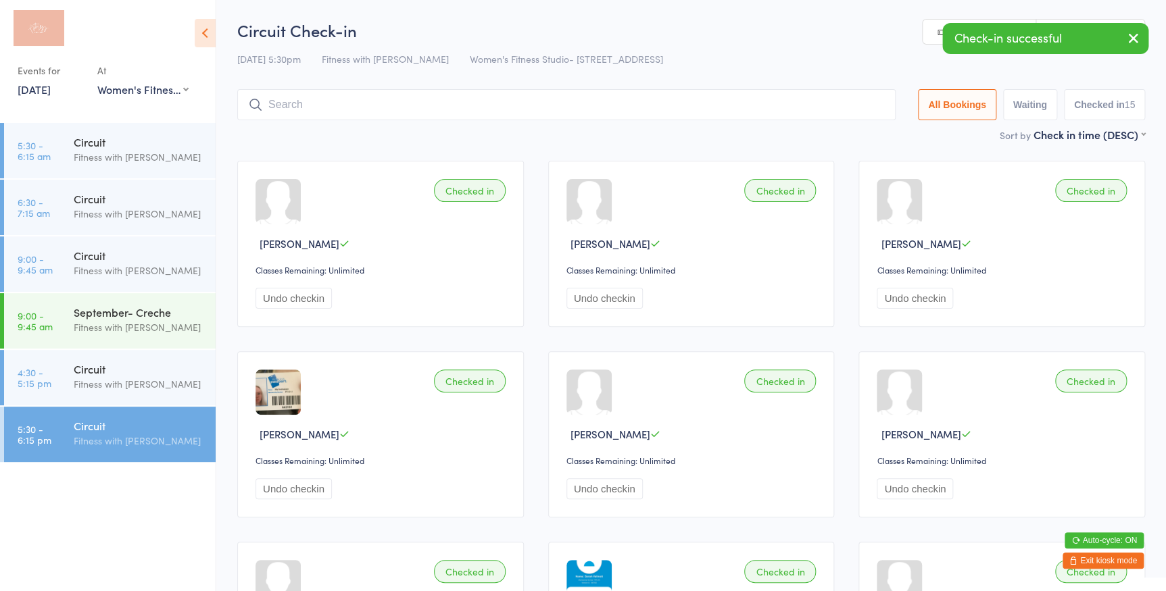
click at [1134, 39] on icon "button" at bounding box center [1133, 38] width 16 height 17
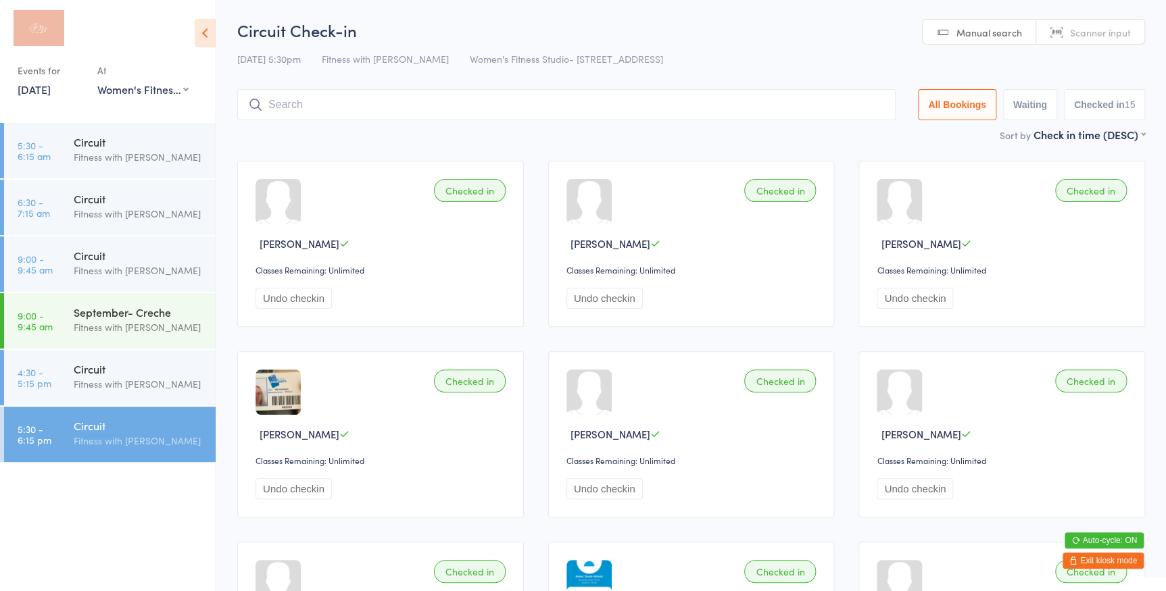
click at [1099, 44] on div "Manual search Scanner input" at bounding box center [1033, 32] width 223 height 26
click at [1101, 33] on span "Scanner input" at bounding box center [1100, 33] width 61 height 14
